Goal: Task Accomplishment & Management: Use online tool/utility

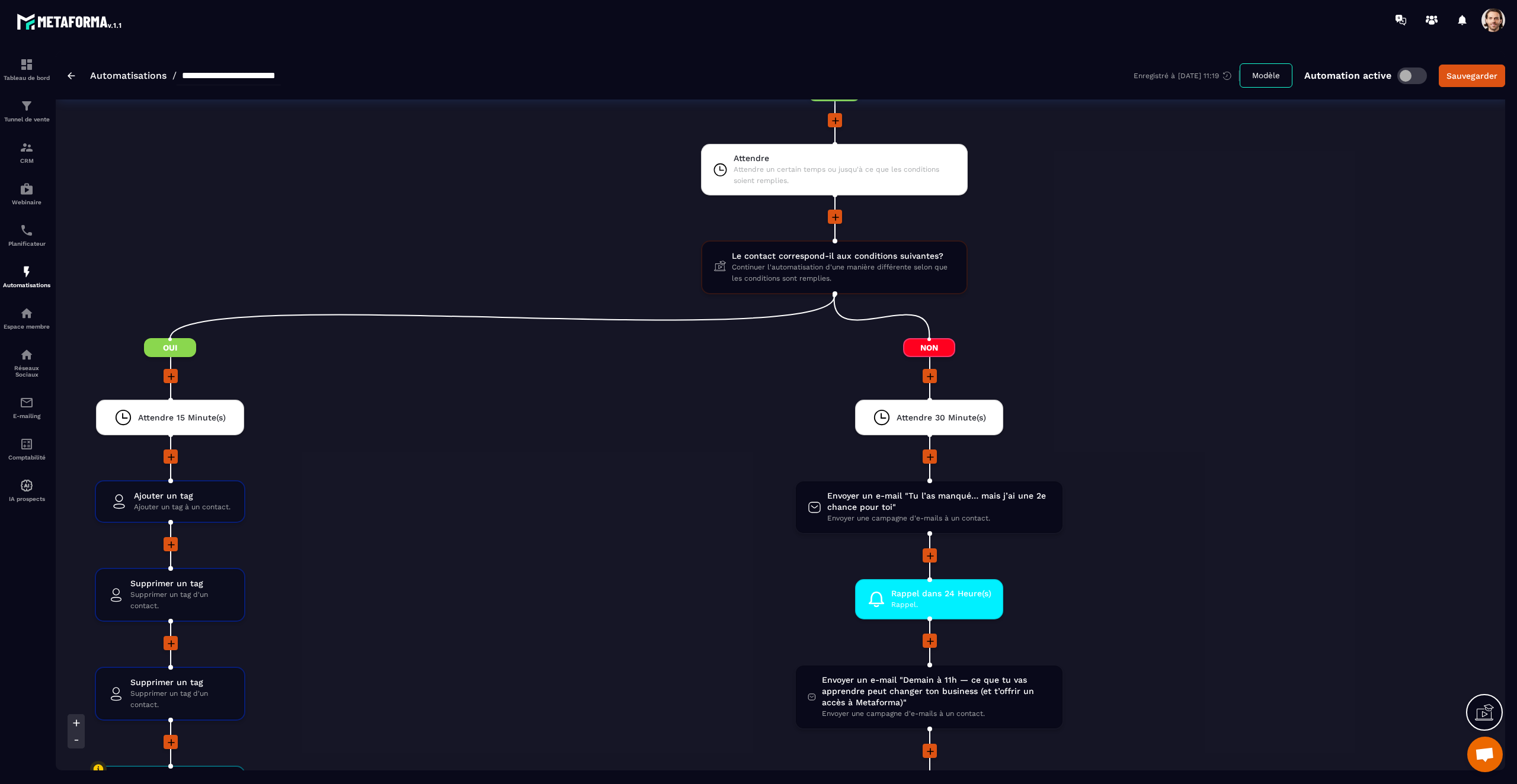
scroll to position [1636, 0]
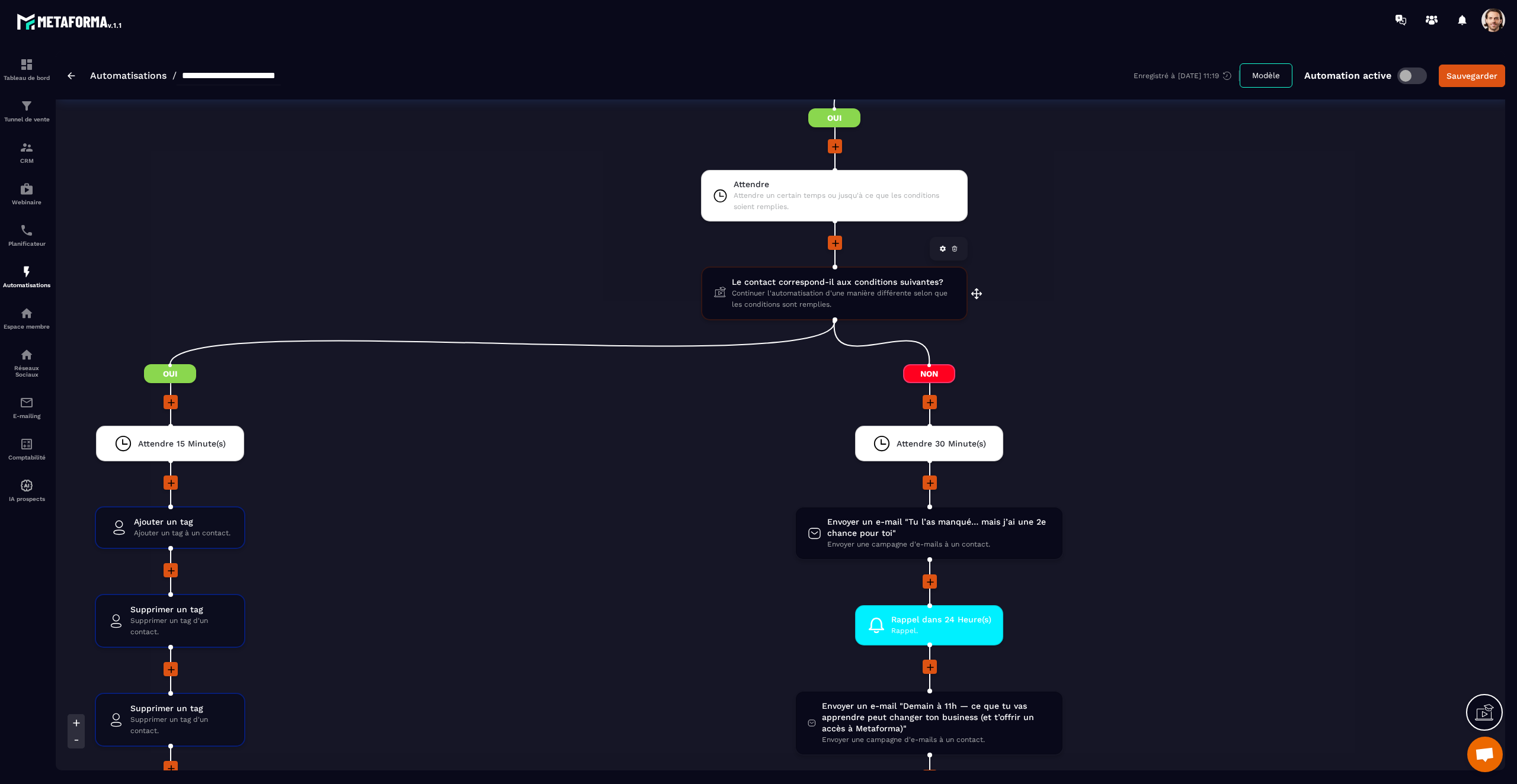
click at [930, 308] on span "Continuer l'automatisation d'une manière différente selon que les conditions so…" at bounding box center [843, 299] width 223 height 23
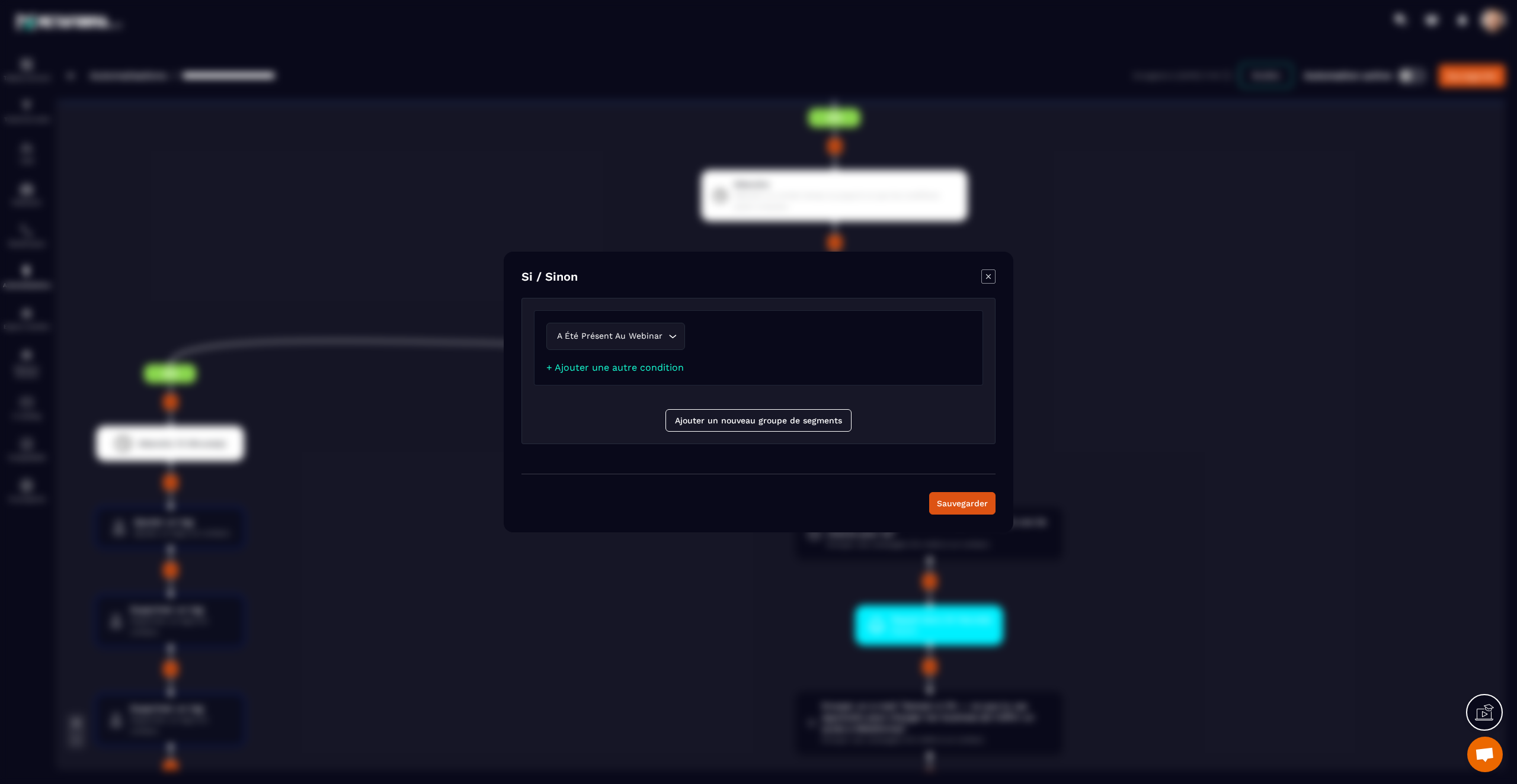
click at [988, 284] on icon "Modal window" at bounding box center [988, 277] width 14 height 14
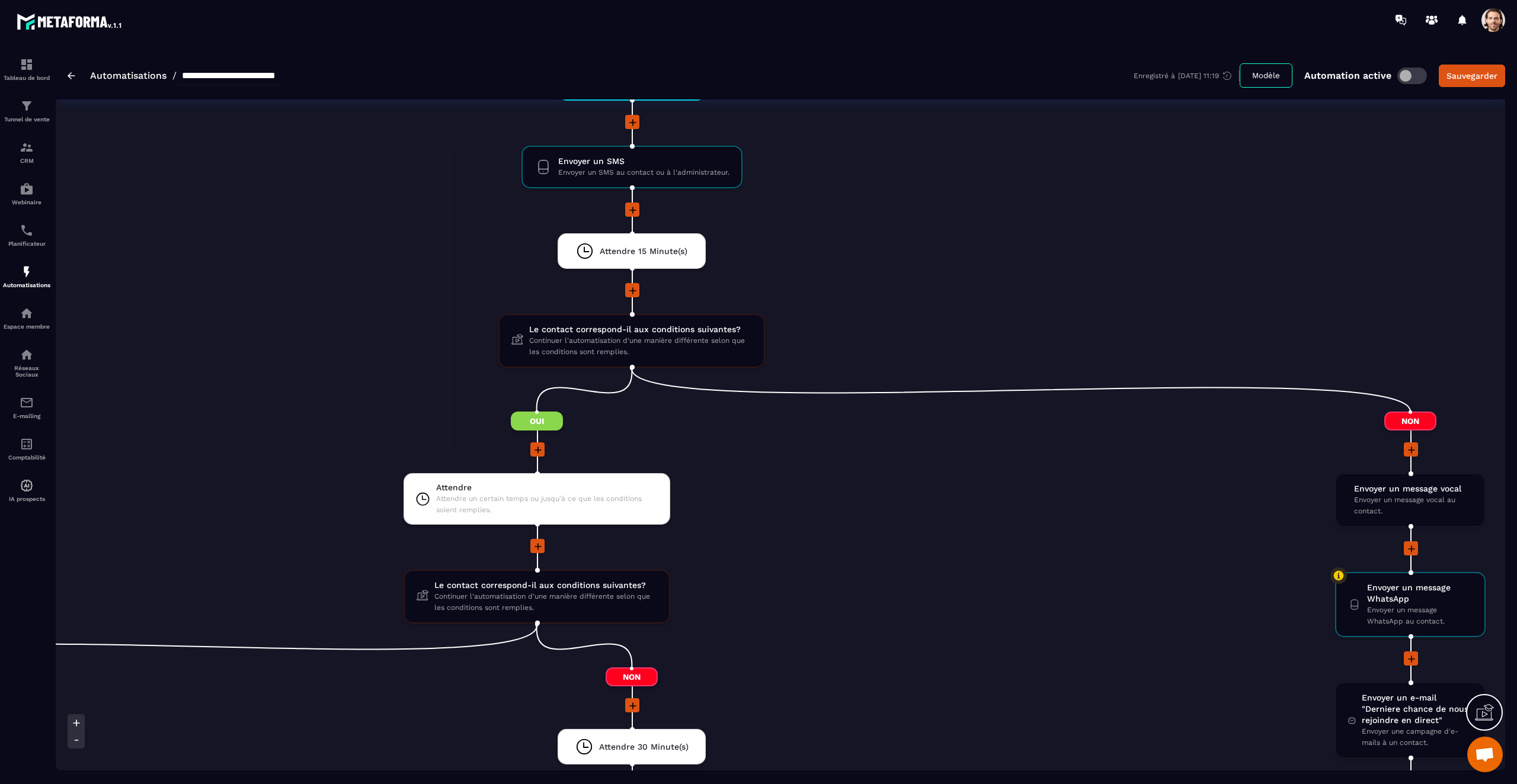
scroll to position [1332, 0]
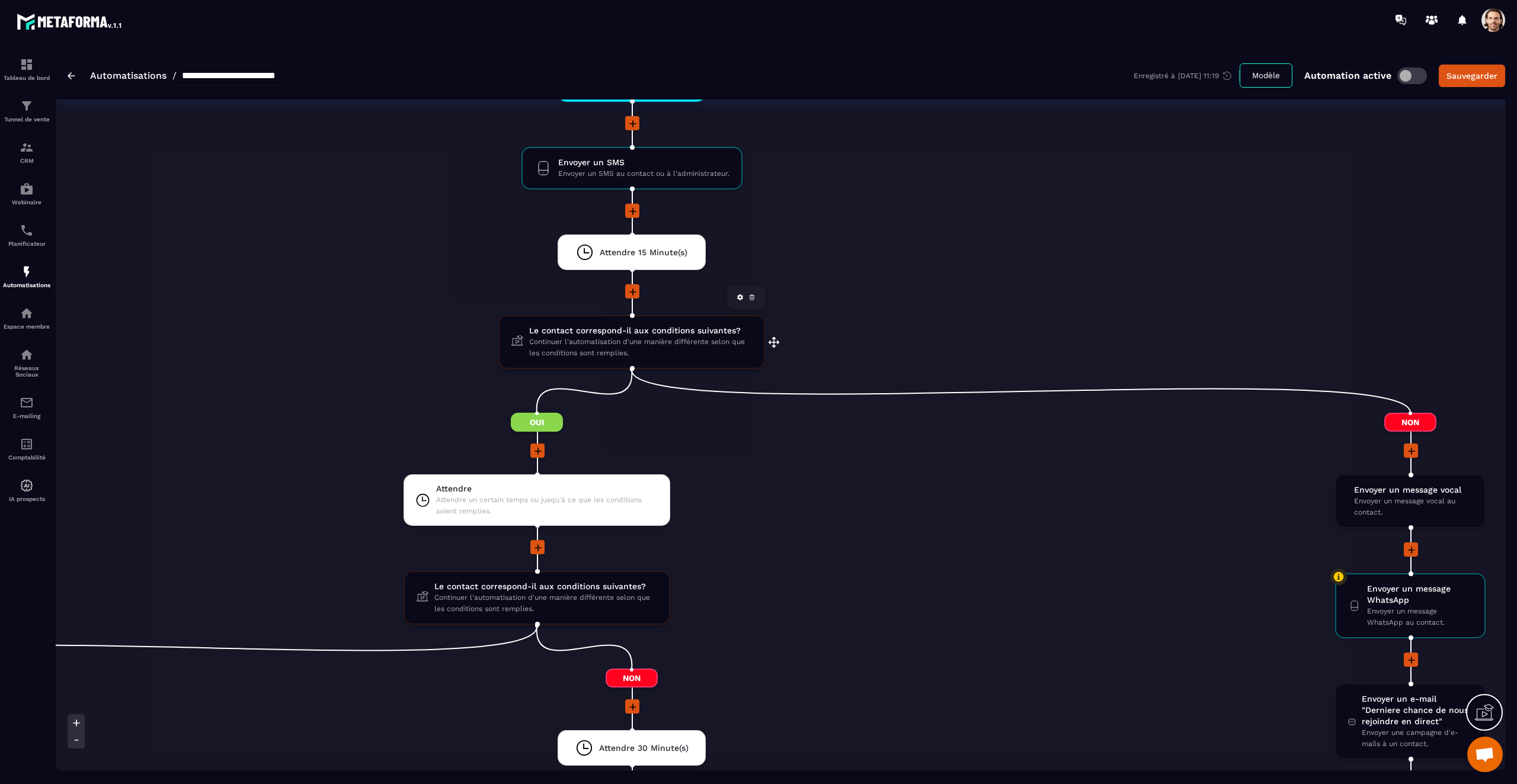
click at [709, 361] on div "Le contact correspond-il aux conditions suivantes? Continuer l'automatisation d…" at bounding box center [631, 342] width 267 height 54
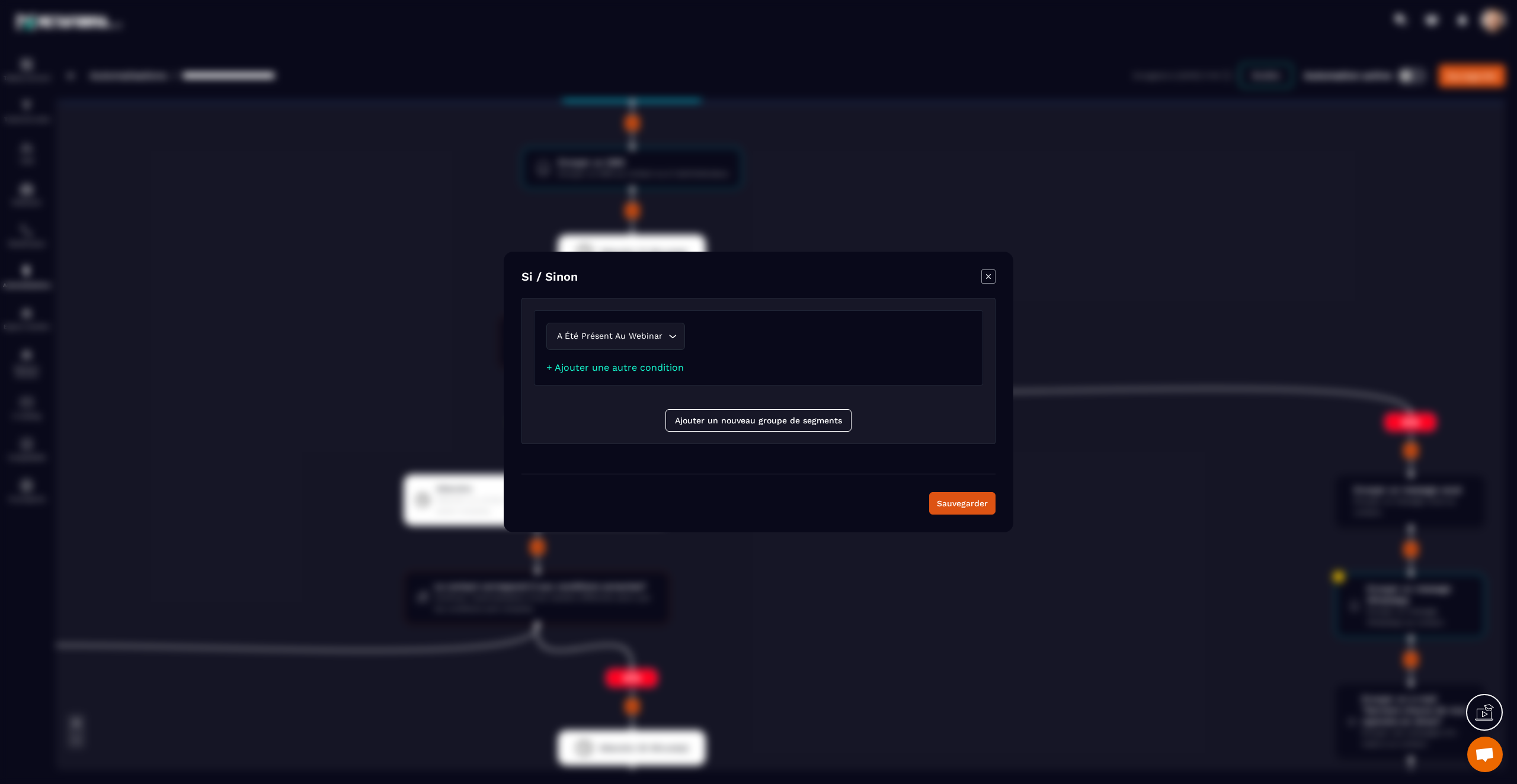
click at [988, 281] on icon "Modal window" at bounding box center [988, 277] width 14 height 14
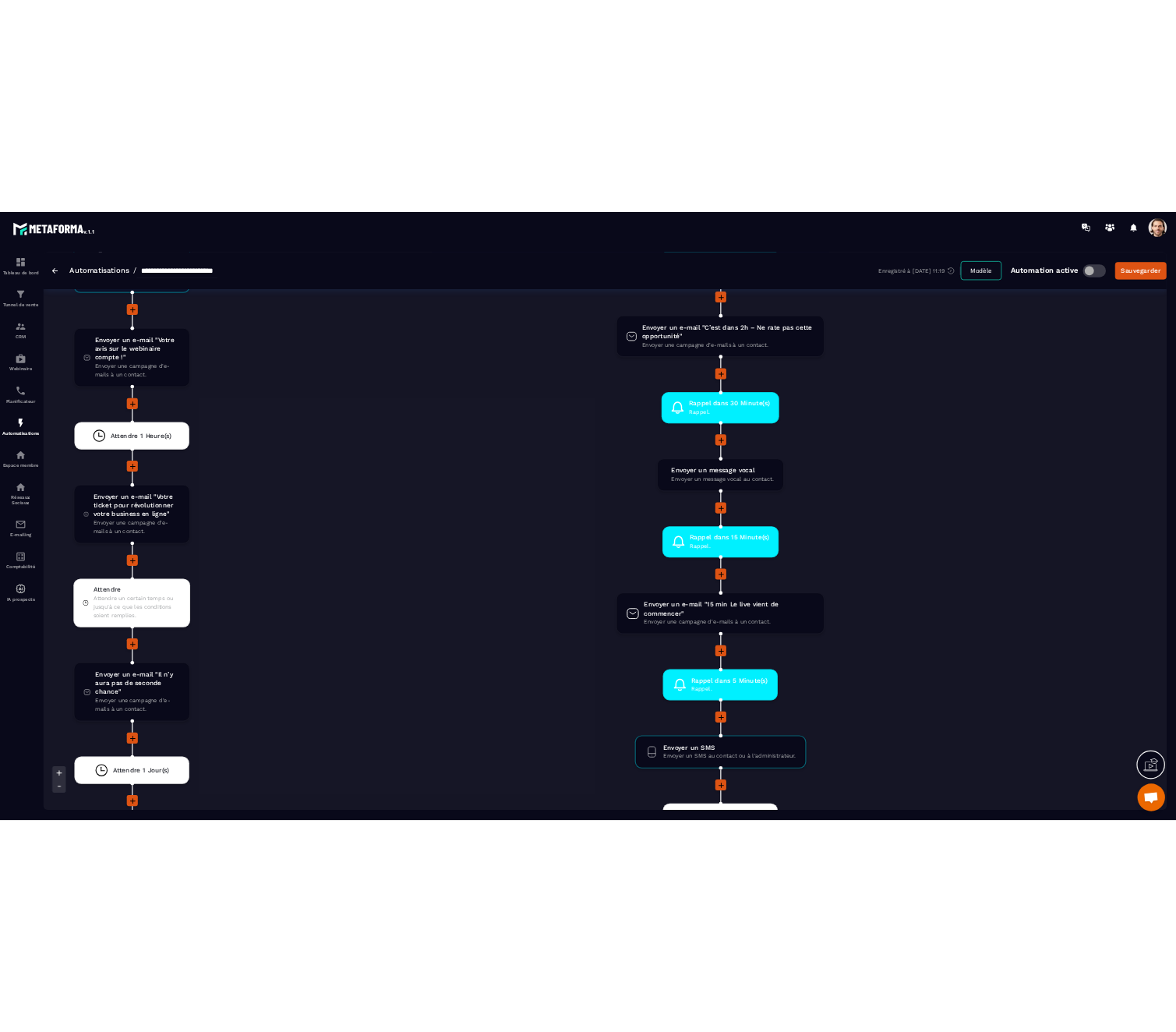
scroll to position [3185, 0]
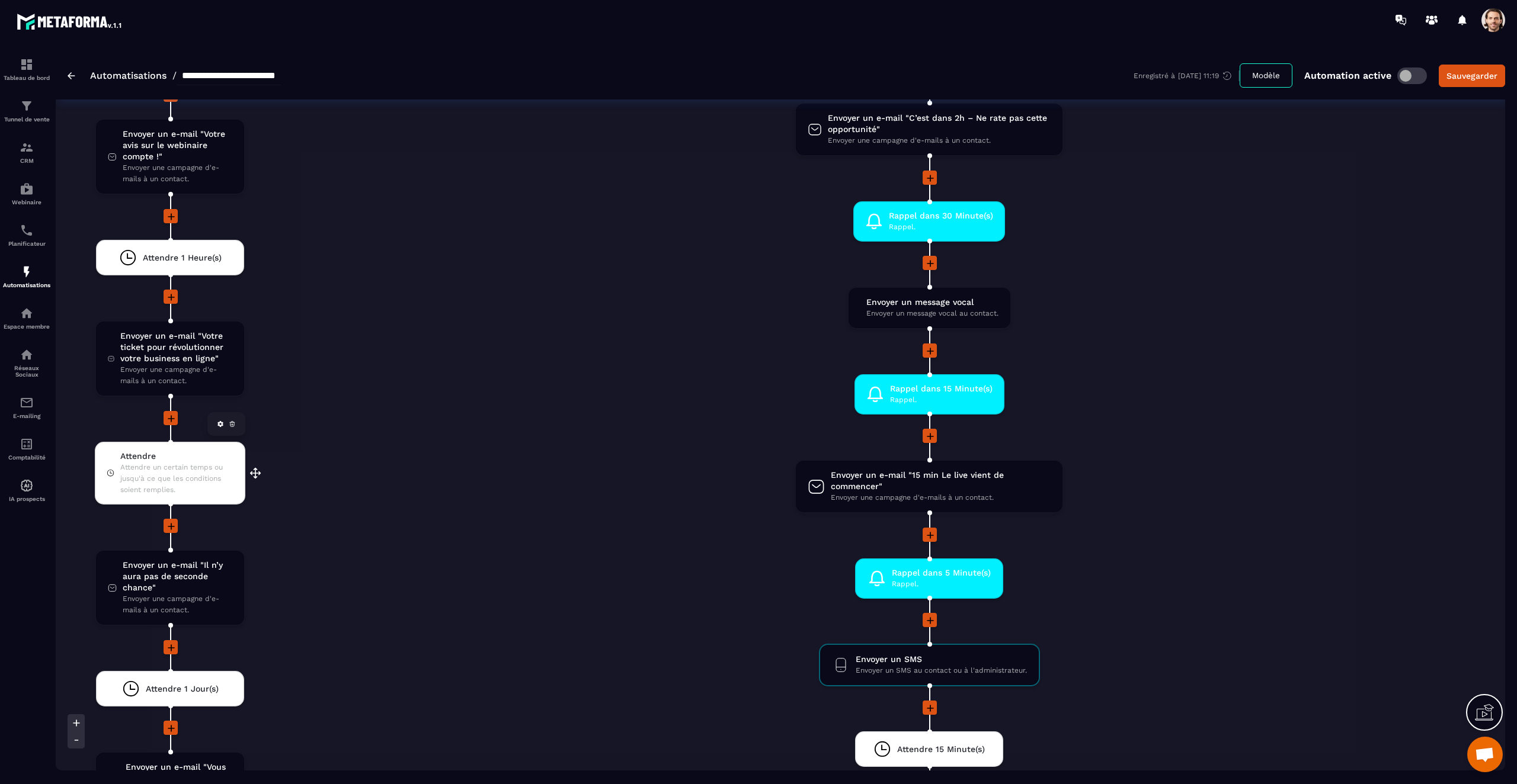
click at [194, 476] on span "Attendre un certain temps ou jusqu'à ce que les conditions soient remplies." at bounding box center [176, 479] width 113 height 34
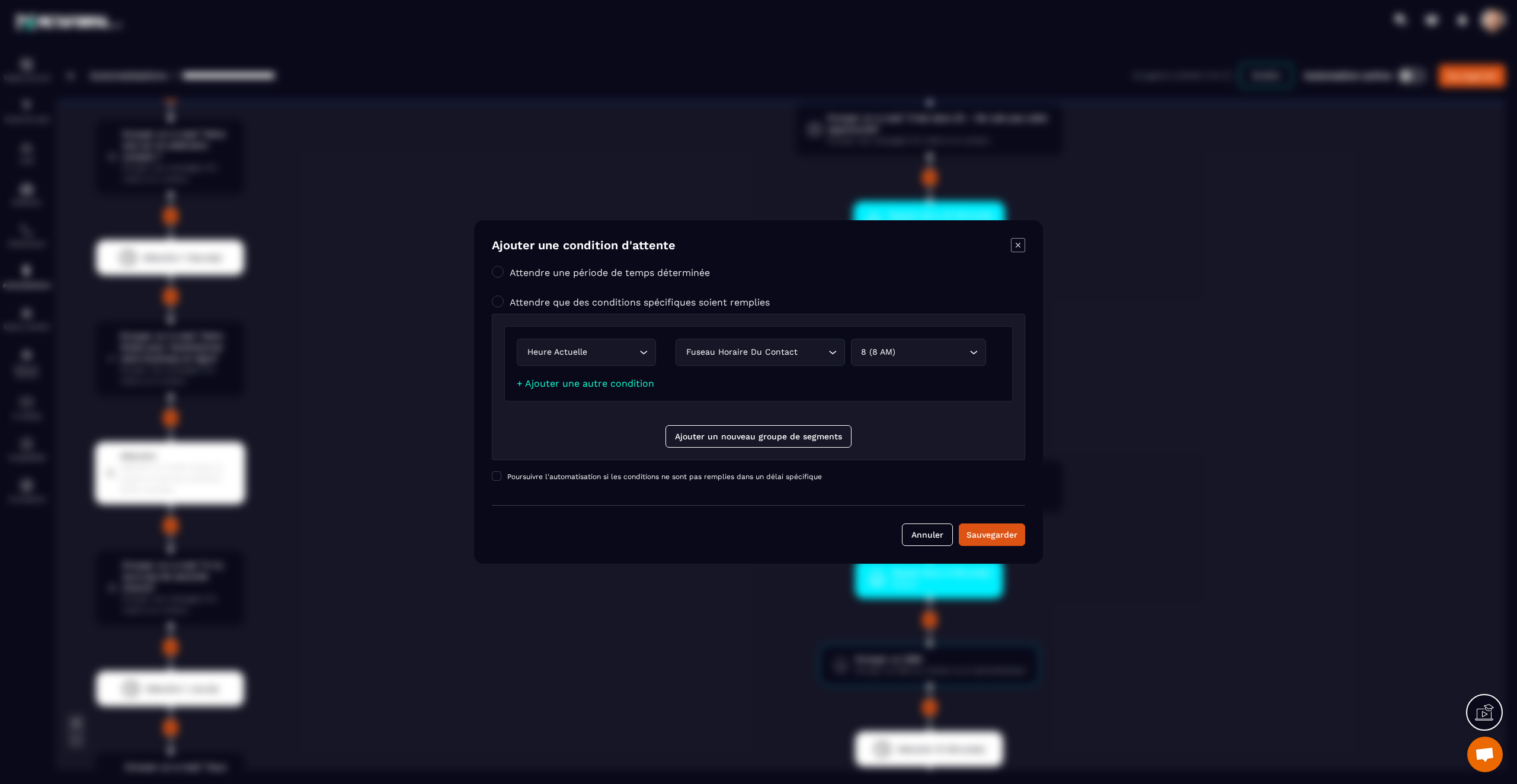
click at [1019, 247] on icon "Modal window" at bounding box center [1017, 245] width 5 height 5
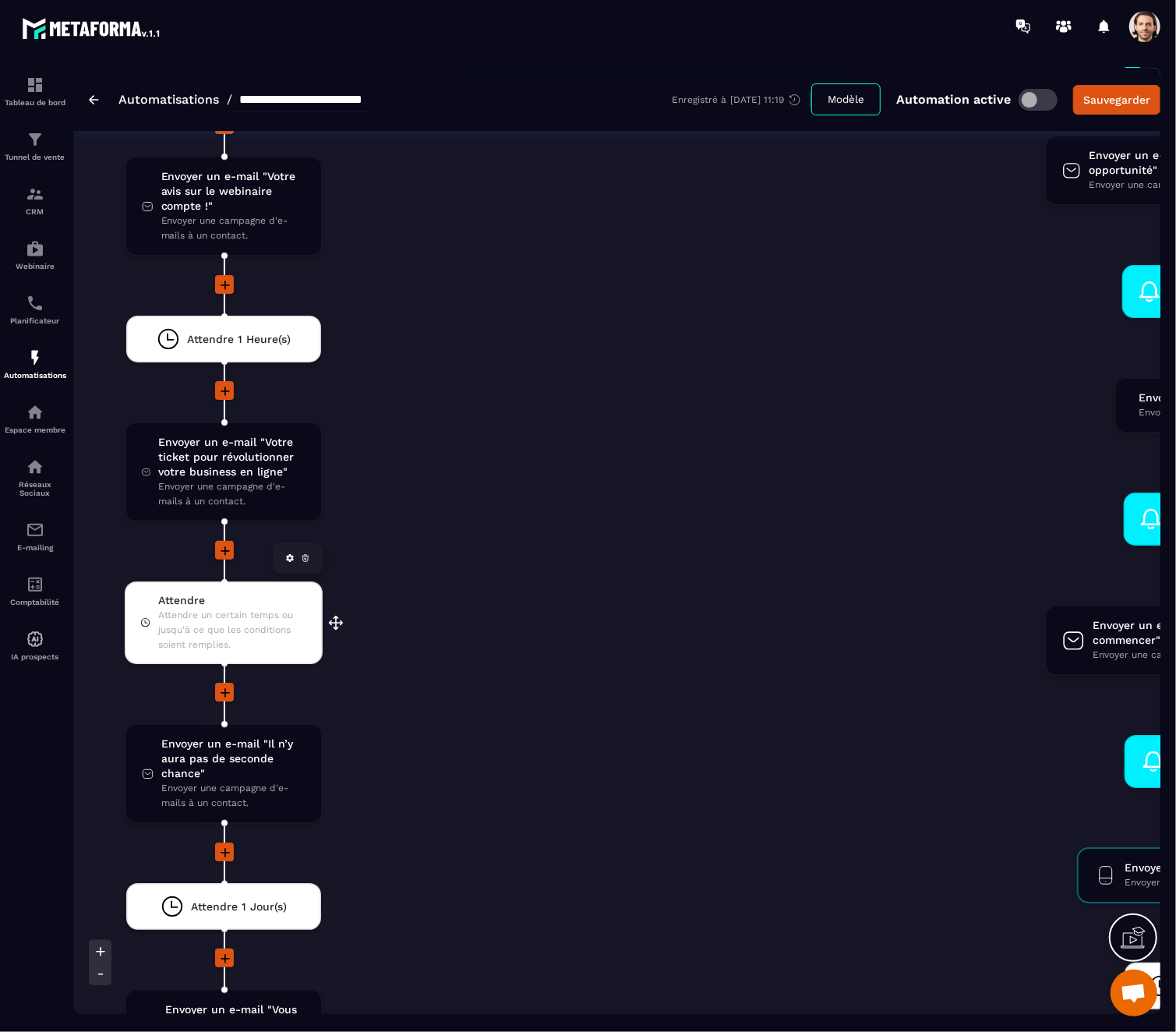
click at [252, 630] on span "Attendre un certain temps ou jusqu'à ce que les conditions soient remplies." at bounding box center [232, 630] width 149 height 44
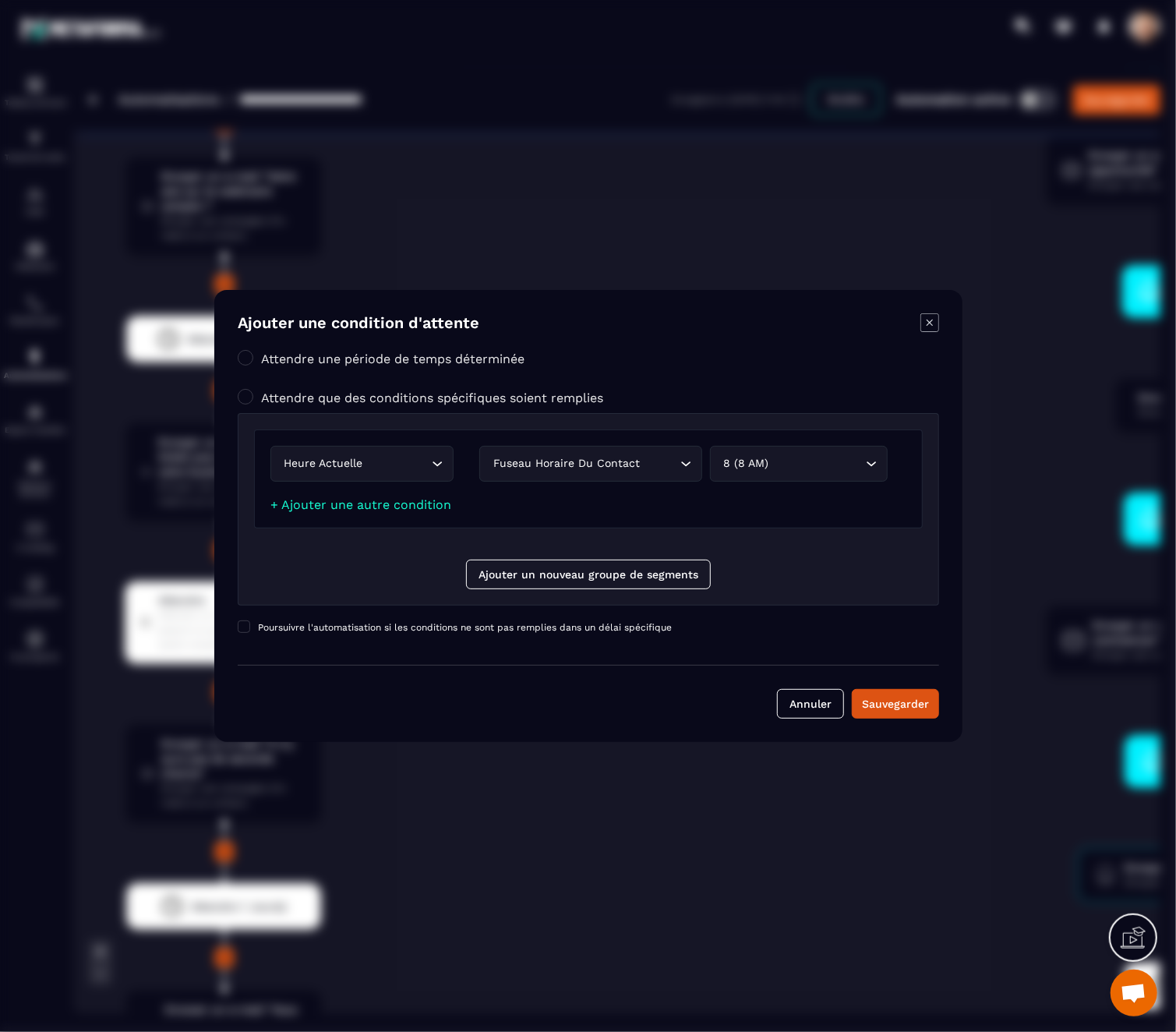
click at [927, 324] on icon "Modal window" at bounding box center [930, 323] width 19 height 19
